Goal: Task Accomplishment & Management: Use online tool/utility

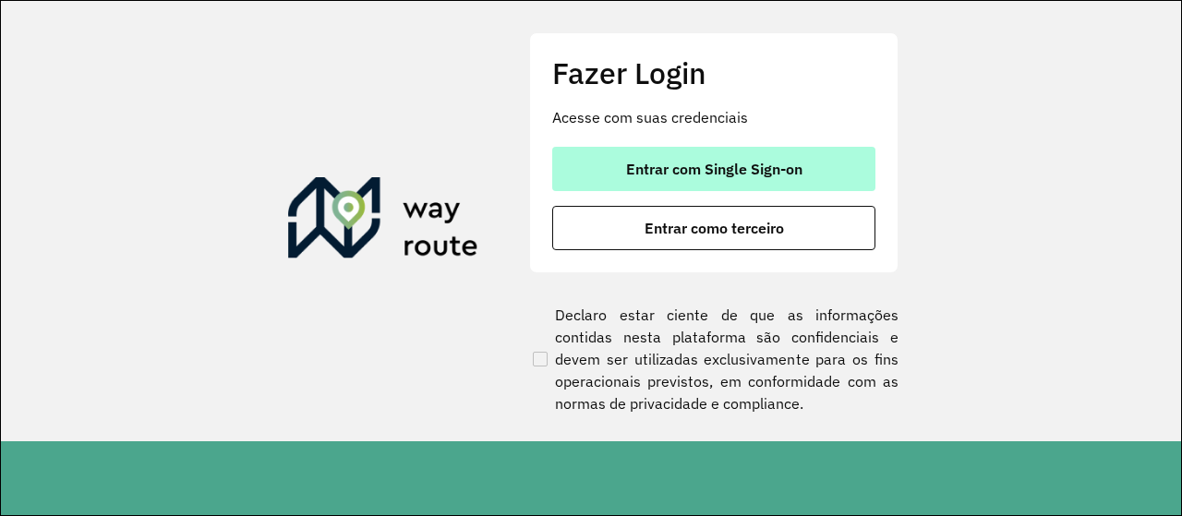
click at [777, 184] on button "Entrar com Single Sign-on" at bounding box center [713, 169] width 323 height 44
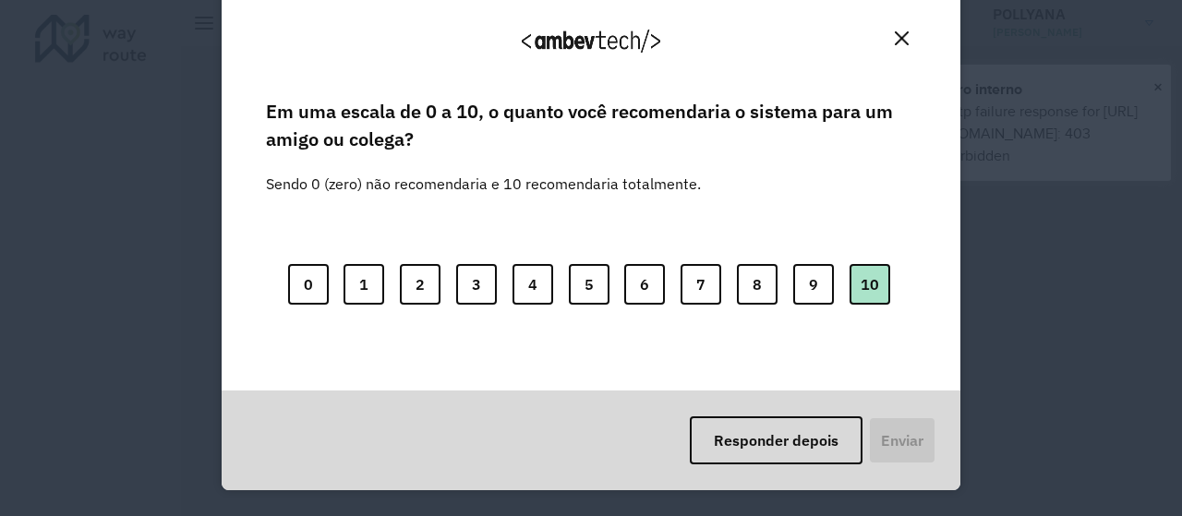
click at [872, 276] on button "10" at bounding box center [870, 284] width 41 height 41
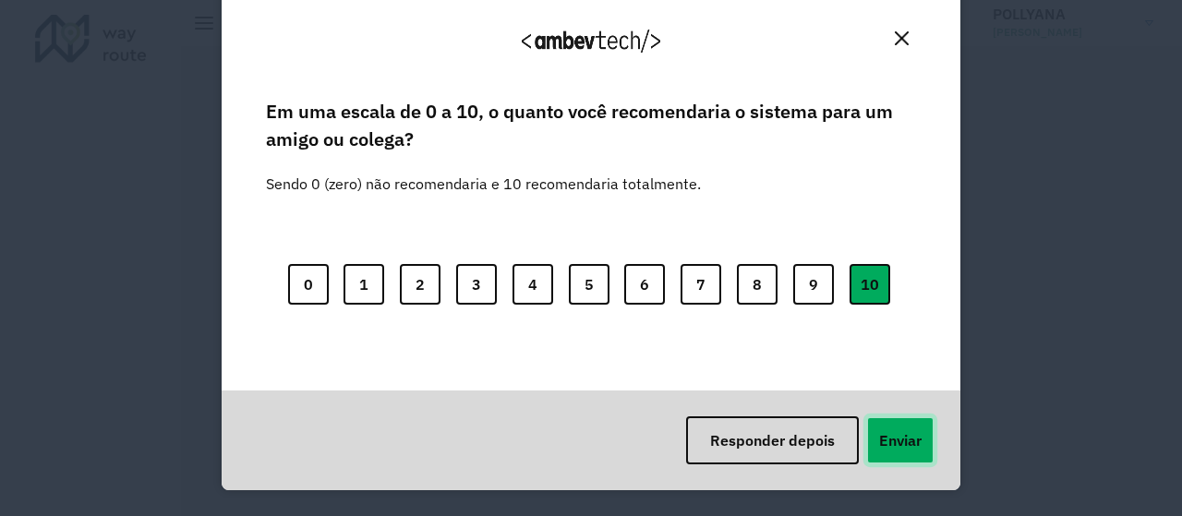
click at [899, 431] on button "Enviar" at bounding box center [900, 440] width 68 height 48
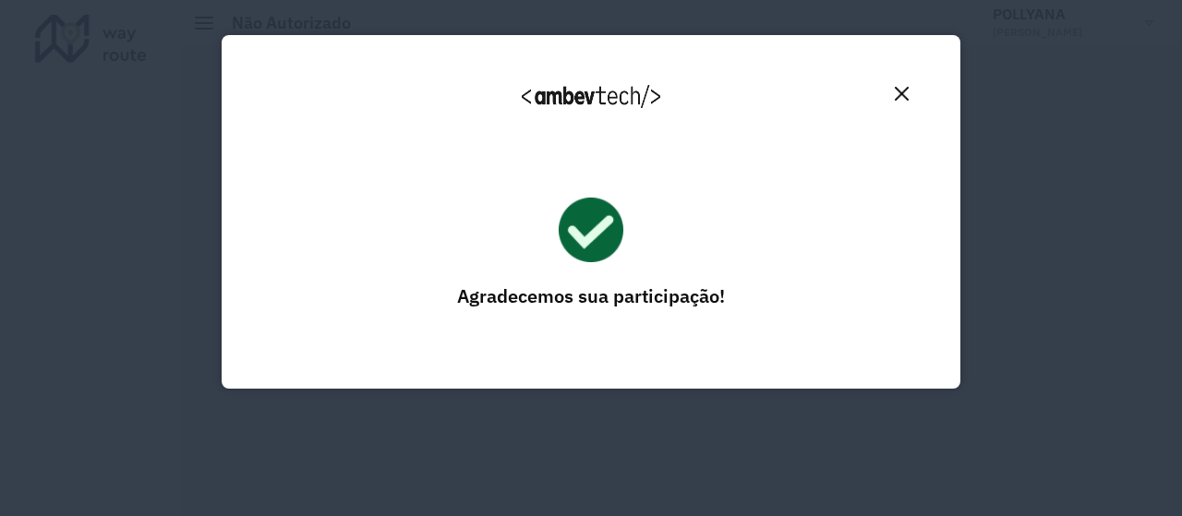
click at [901, 97] on img "Close" at bounding box center [902, 94] width 14 height 14
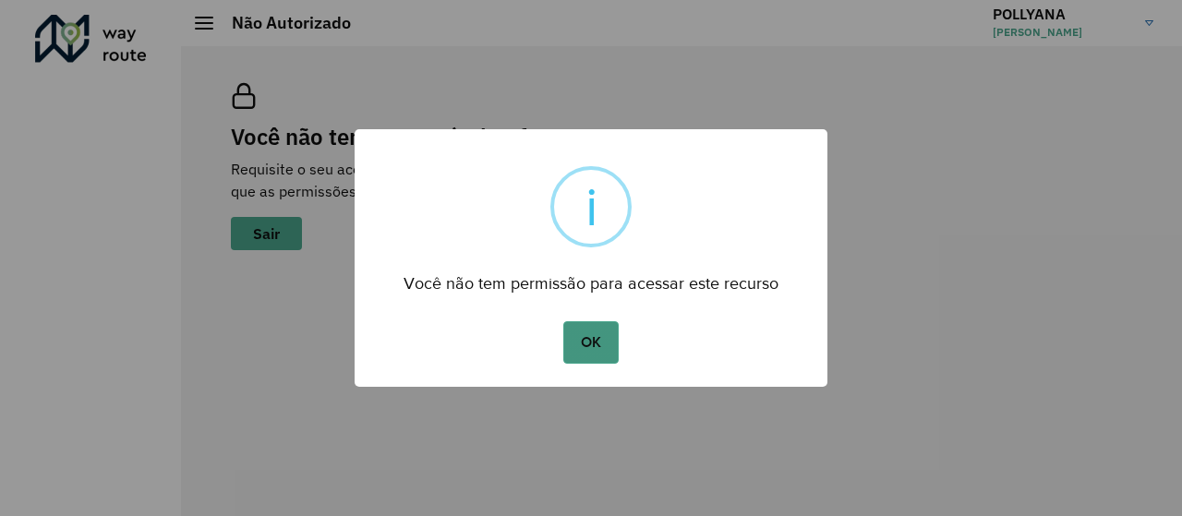
click at [600, 340] on button "OK" at bounding box center [590, 342] width 54 height 42
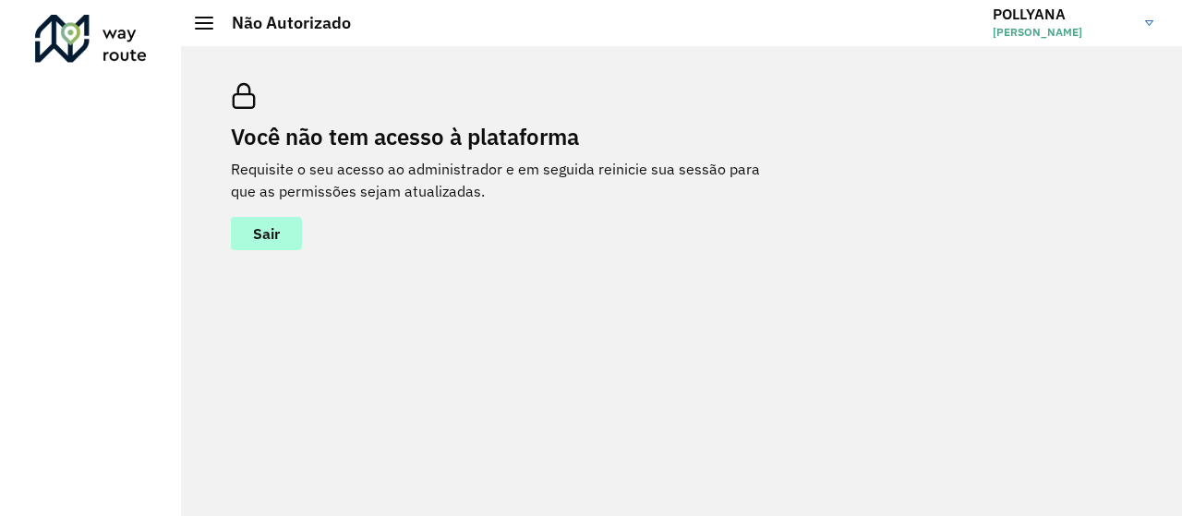
click at [283, 226] on button "Sair" at bounding box center [266, 233] width 71 height 33
